Goal: Navigation & Orientation: Find specific page/section

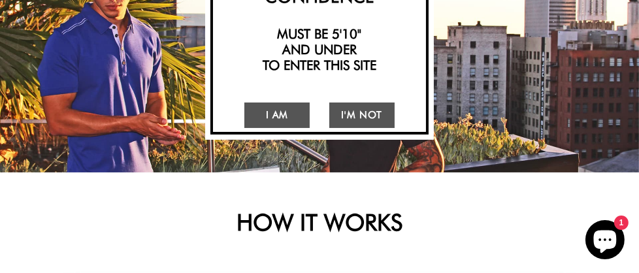
scroll to position [185, 0]
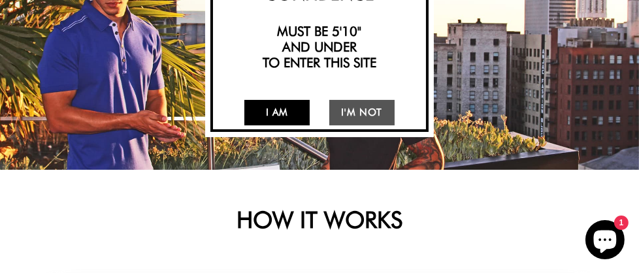
click at [277, 119] on link "I Am" at bounding box center [276, 112] width 65 height 25
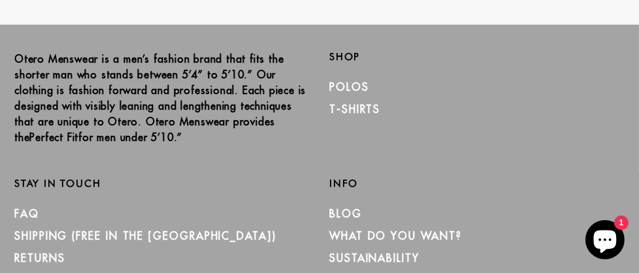
scroll to position [1486, 0]
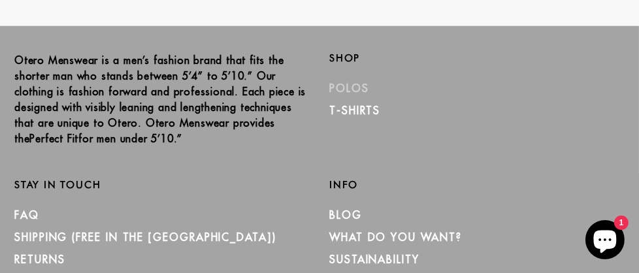
click at [329, 88] on link "Polos" at bounding box center [349, 88] width 40 height 13
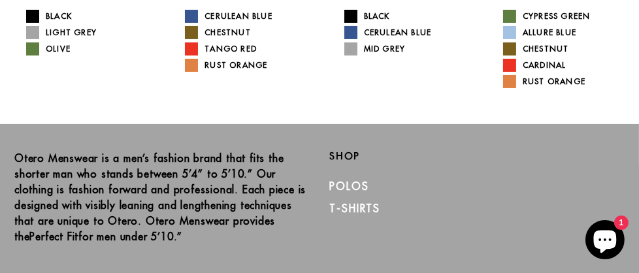
scroll to position [337, 0]
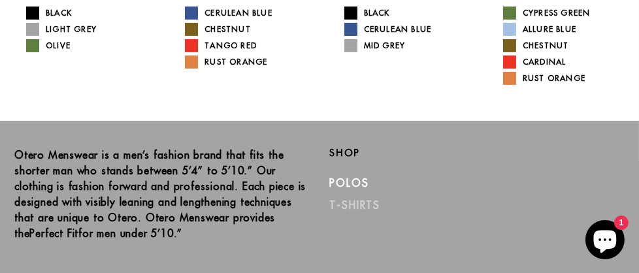
click at [329, 204] on link "T-Shirts" at bounding box center [354, 204] width 51 height 13
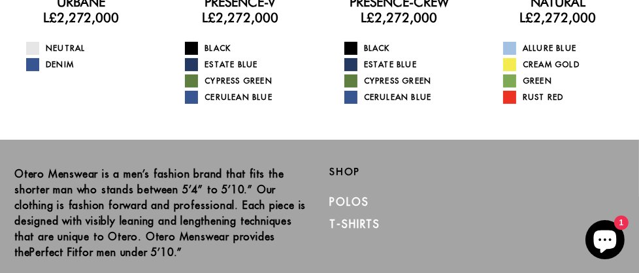
scroll to position [315, 0]
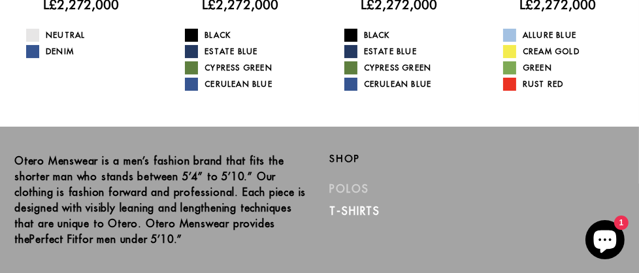
click at [329, 193] on link "Polos" at bounding box center [349, 188] width 40 height 13
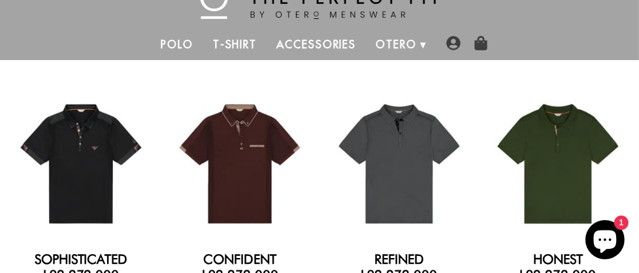
scroll to position [43, 0]
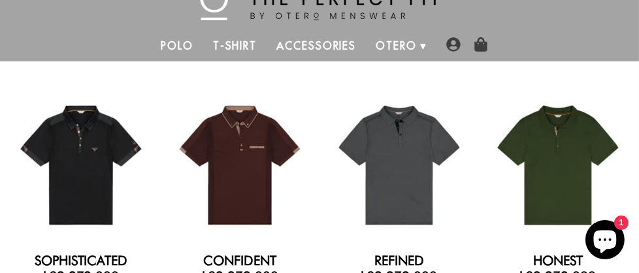
click at [308, 44] on link "Accessories" at bounding box center [315, 45] width 99 height 31
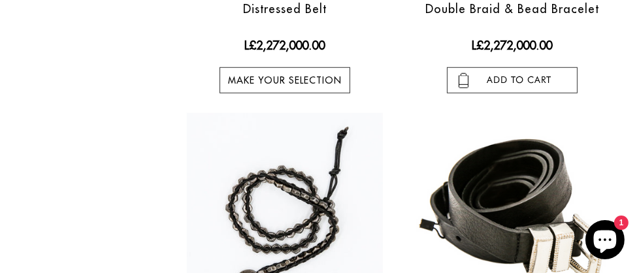
scroll to position [1111, 0]
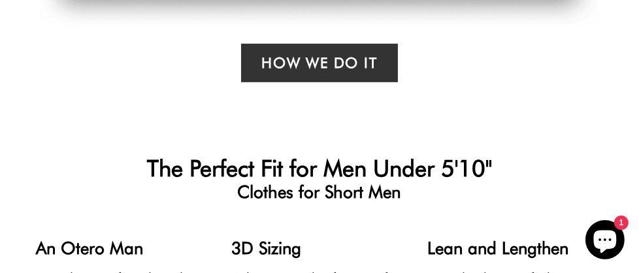
scroll to position [783, 0]
